Goal: Contribute content: Add original content to the website for others to see

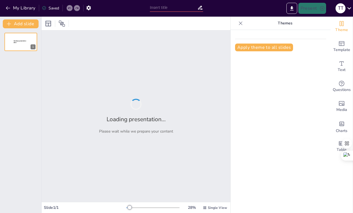
type input "Know Your Worth: Embracing Your Skills with Confidence"
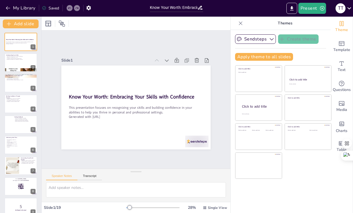
checkbox input "true"
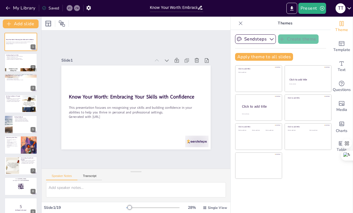
checkbox input "true"
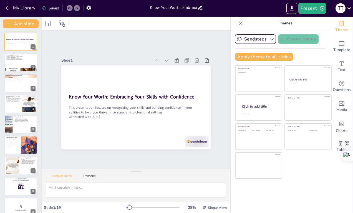
checkbox input "true"
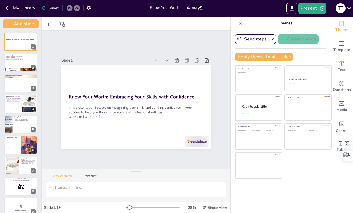
checkbox input "true"
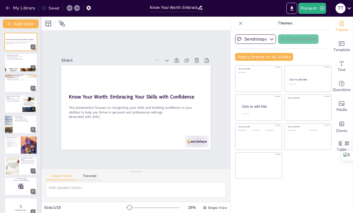
checkbox input "true"
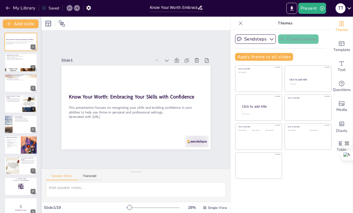
checkbox input "true"
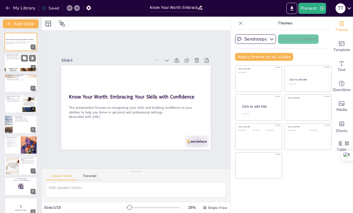
checkbox input "true"
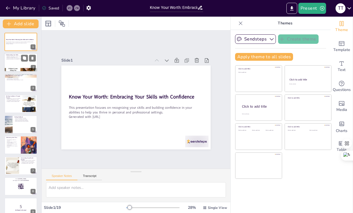
click at [23, 65] on div at bounding box center [20, 62] width 33 height 19
type textarea "Understanding your unique skills is essential because it allows you to recogniz…"
checkbox input "true"
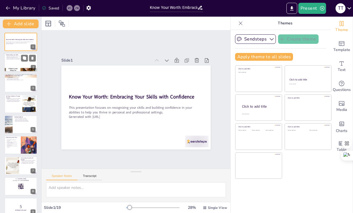
checkbox input "true"
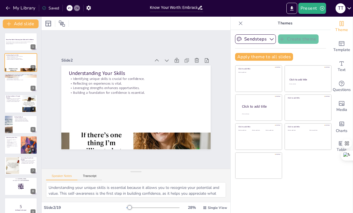
checkbox input "true"
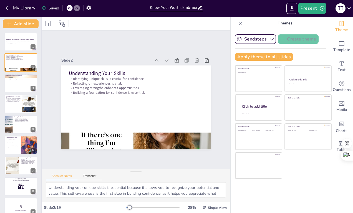
checkbox input "true"
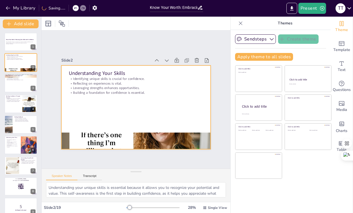
checkbox input "true"
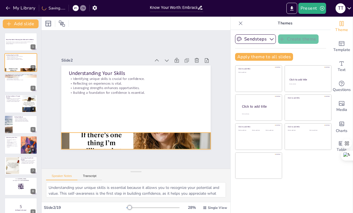
checkbox input "true"
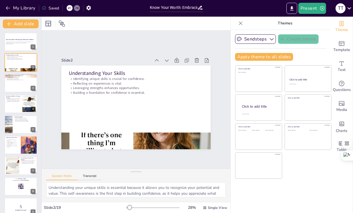
checkbox input "true"
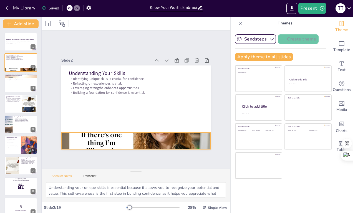
click at [75, 136] on div at bounding box center [96, 112] width 141 height 173
checkbox input "true"
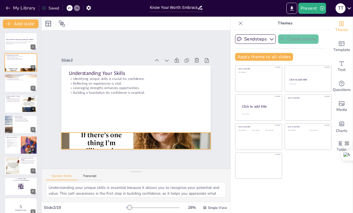
checkbox input "true"
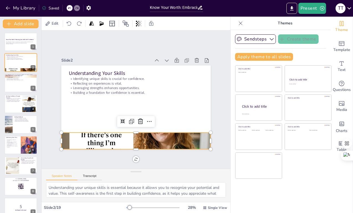
checkbox input "true"
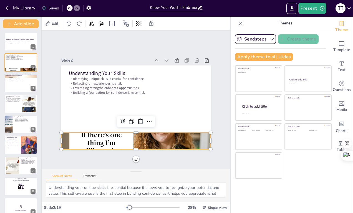
checkbox input "true"
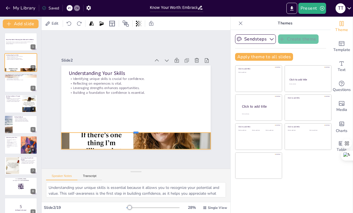
checkbox input "true"
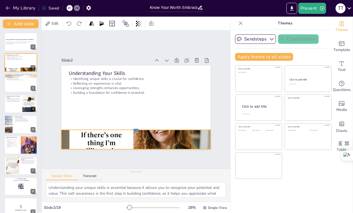
checkbox input "true"
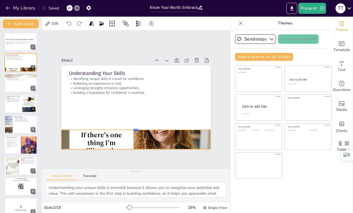
checkbox input "true"
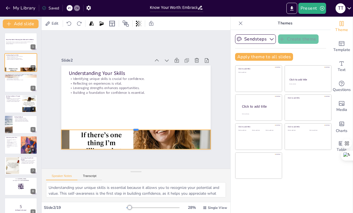
checkbox input "true"
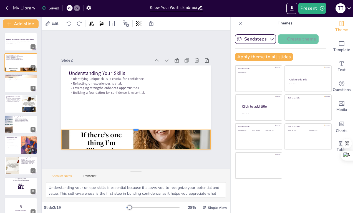
checkbox input "true"
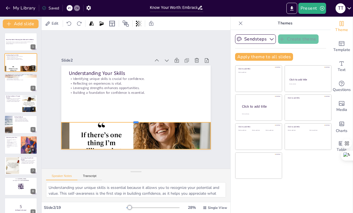
checkbox input "true"
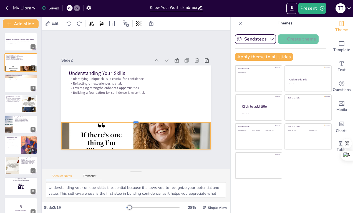
checkbox input "true"
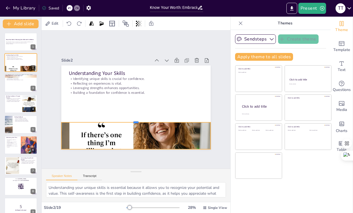
checkbox input "true"
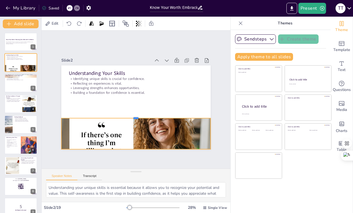
checkbox input "true"
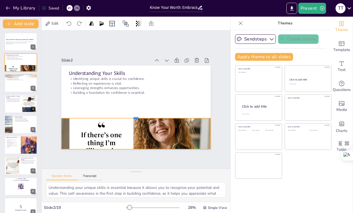
checkbox input "true"
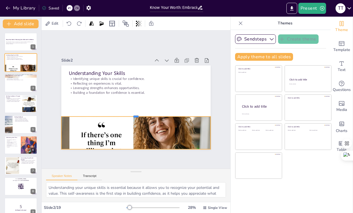
checkbox input "true"
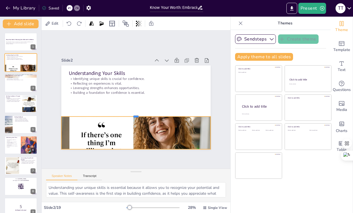
checkbox input "true"
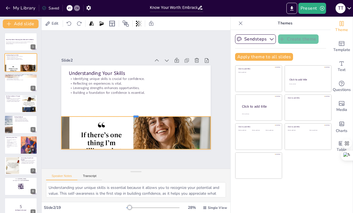
checkbox input "true"
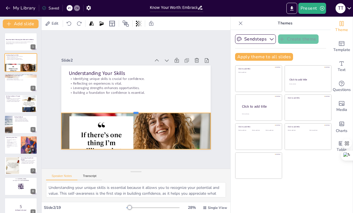
checkbox input "true"
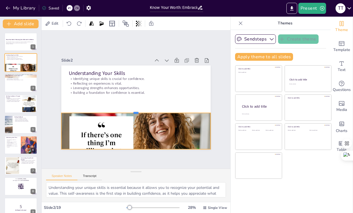
checkbox input "true"
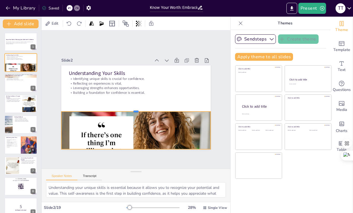
checkbox input "true"
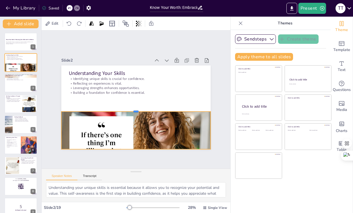
checkbox input "true"
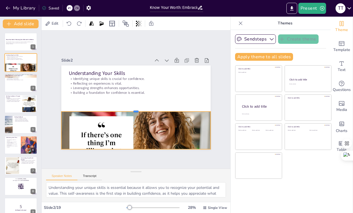
checkbox input "true"
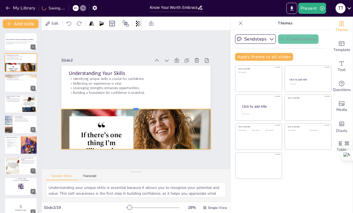
checkbox input "true"
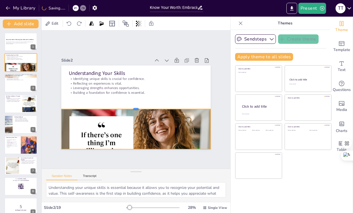
checkbox input "true"
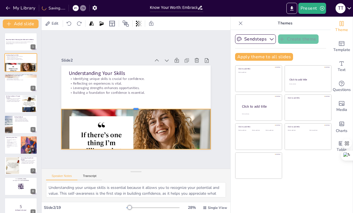
drag, startPoint x: 131, startPoint y: 129, endPoint x: 133, endPoint y: 105, distance: 23.8
click at [133, 105] on div at bounding box center [141, 105] width 103 height 114
checkbox input "true"
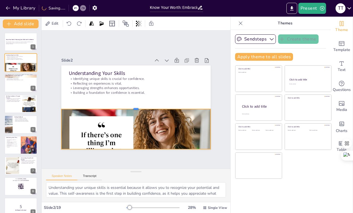
checkbox input "true"
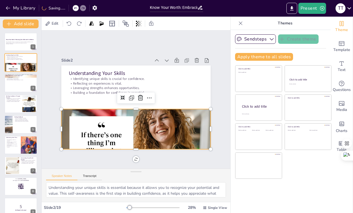
checkbox input "true"
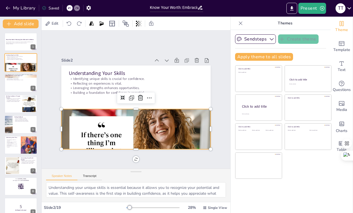
checkbox input "true"
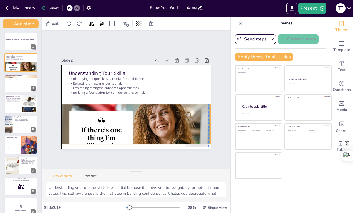
checkbox input "true"
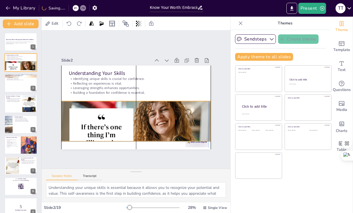
drag, startPoint x: 135, startPoint y: 133, endPoint x: 135, endPoint y: 126, distance: 7.8
click at [135, 126] on div at bounding box center [106, 113] width 152 height 177
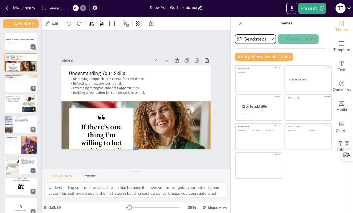
drag, startPoint x: 132, startPoint y: 140, endPoint x: 132, endPoint y: 148, distance: 7.8
click at [132, 113] on div at bounding box center [101, 60] width 114 height 103
click at [215, 104] on div "Slide 1 Know Your Worth: Embracing Your Skills with Confidence This presentatio…" at bounding box center [136, 100] width 190 height 118
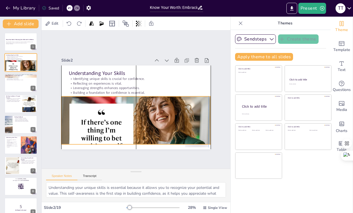
drag, startPoint x: 141, startPoint y: 122, endPoint x: 141, endPoint y: 117, distance: 4.7
click at [141, 117] on div at bounding box center [136, 129] width 150 height 100
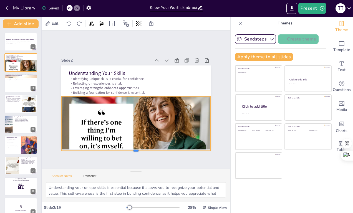
drag, startPoint x: 132, startPoint y: 142, endPoint x: 131, endPoint y: 149, distance: 6.4
click at [131, 149] on div "Slide 1 Know Your Worth: Embracing Your Skills with Confidence This presentatio…" at bounding box center [135, 99] width 229 height 233
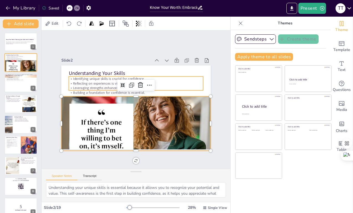
click at [176, 84] on p "Leveraging strengths enhances opportunities." at bounding box center [146, 95] width 59 height 125
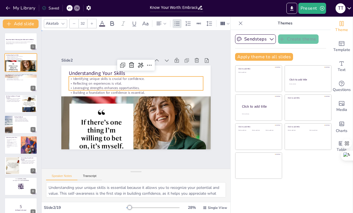
click at [219, 84] on div "Slide 1 Know Your Worth: Embracing Your Skills with Confidence This presentatio…" at bounding box center [136, 99] width 206 height 177
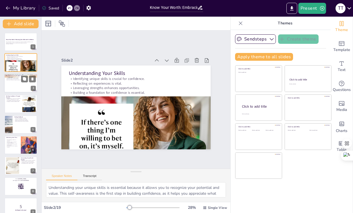
click at [14, 88] on div at bounding box center [20, 83] width 33 height 19
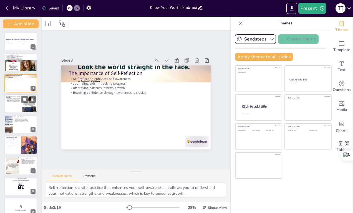
click at [16, 106] on div at bounding box center [20, 103] width 33 height 19
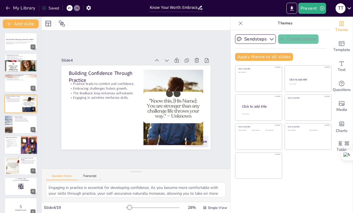
click at [14, 141] on p "Acknowledging small wins is essential." at bounding box center [12, 140] width 13 height 2
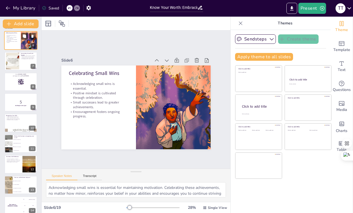
scroll to position [105, 0]
click at [16, 82] on div at bounding box center [20, 81] width 33 height 19
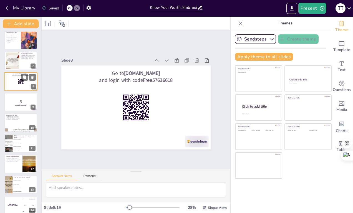
scroll to position [66, 0]
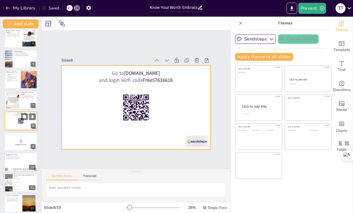
click at [13, 120] on div at bounding box center [20, 121] width 33 height 19
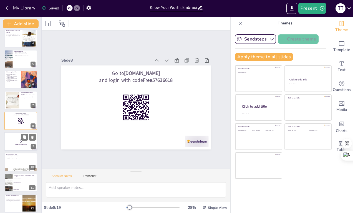
click at [11, 139] on p "5" at bounding box center [21, 141] width 30 height 6
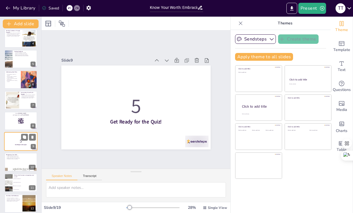
scroll to position [86, 0]
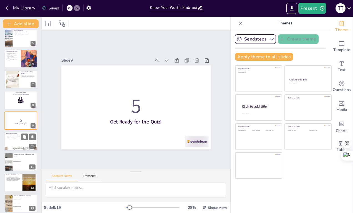
click at [21, 141] on div at bounding box center [20, 141] width 33 height 19
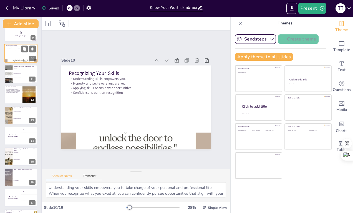
scroll to position [214, 0]
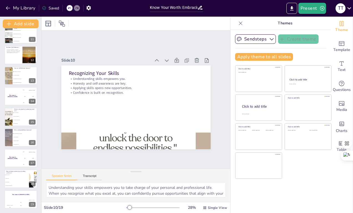
click at [21, 141] on span "It is time-consuming" at bounding box center [25, 141] width 23 height 1
